Goal: Information Seeking & Learning: Learn about a topic

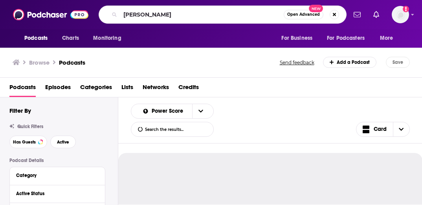
type input "[PERSON_NAME]"
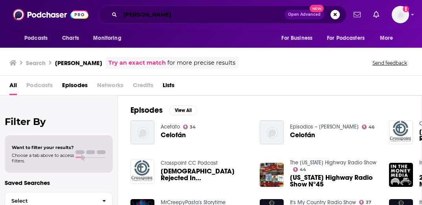
click at [173, 18] on input "[PERSON_NAME]" at bounding box center [202, 14] width 164 height 13
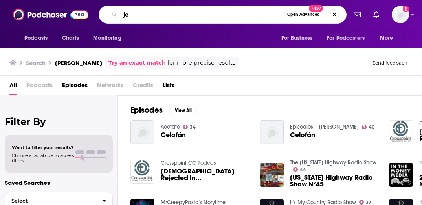
type input "j"
type input "dinners on me"
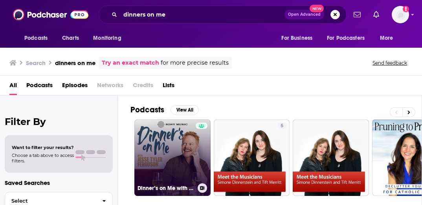
click at [182, 132] on link "Dinner’s on Me with [PERSON_NAME]" at bounding box center [173, 157] width 76 height 76
